Goal: Information Seeking & Learning: Learn about a topic

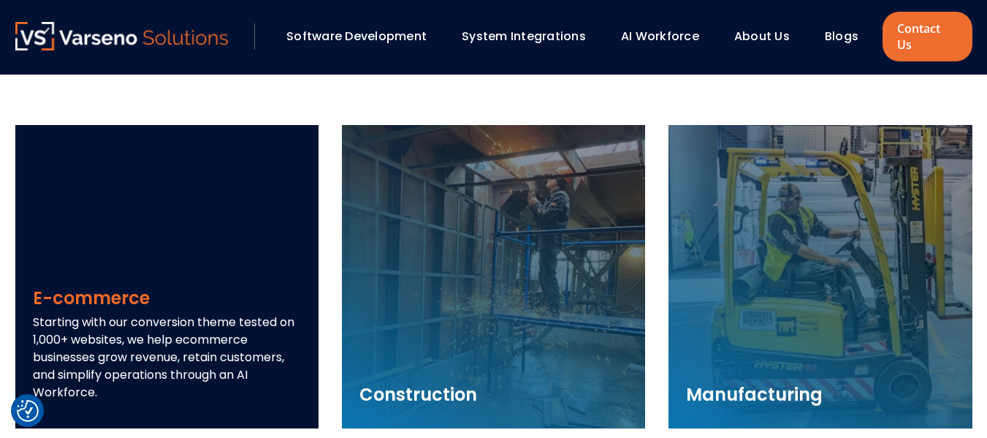
scroll to position [1987, 0]
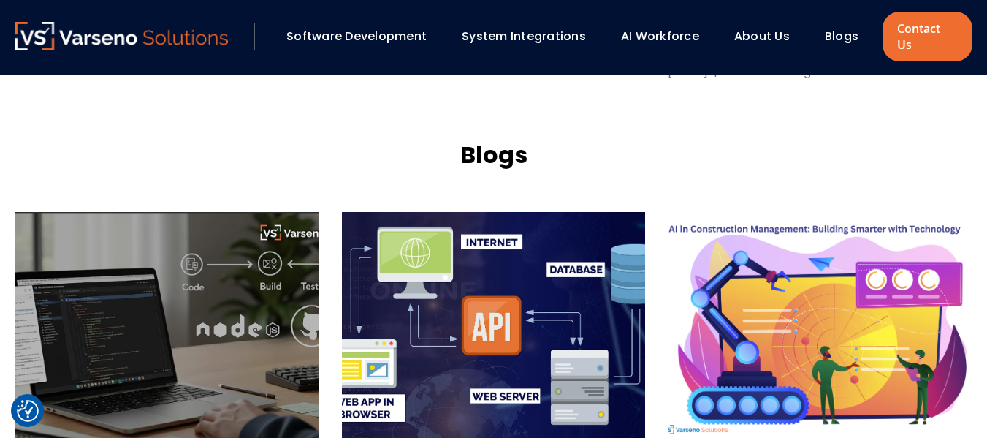
scroll to position [1384, 0]
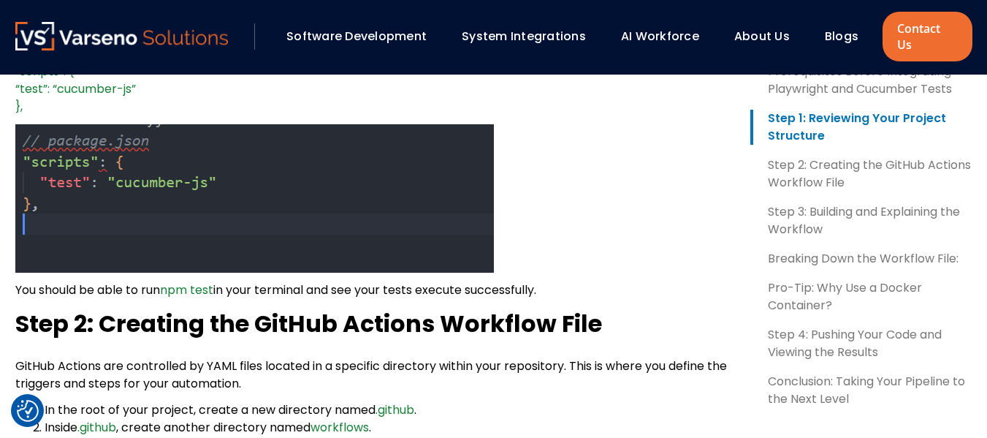
scroll to position [1339, 0]
